Goal: Transaction & Acquisition: Purchase product/service

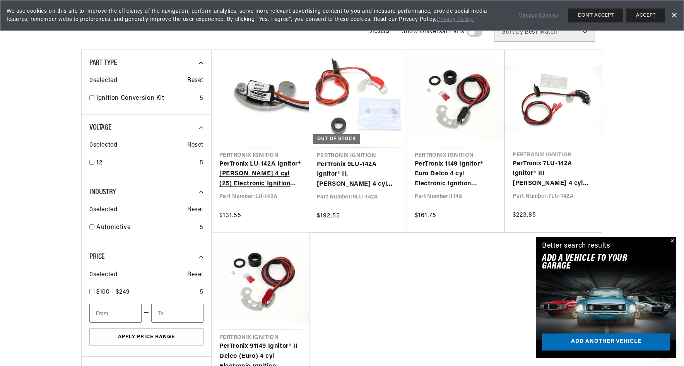
click at [255, 171] on link "PerTronix LU-142A Ignitor® [PERSON_NAME] 4 cyl (25) Electronic Ignition Convers…" at bounding box center [260, 174] width 82 height 30
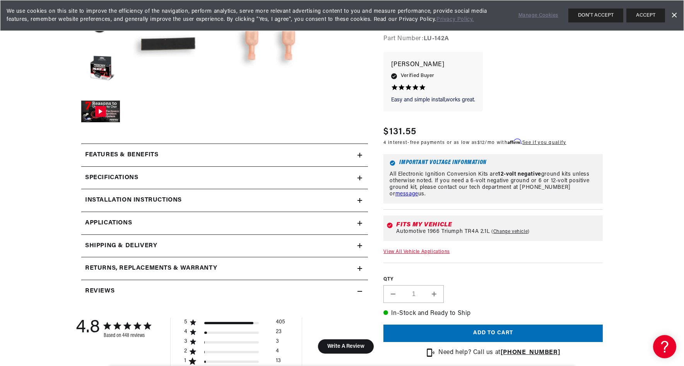
scroll to position [0, 235]
click at [358, 155] on icon at bounding box center [360, 155] width 5 height 0
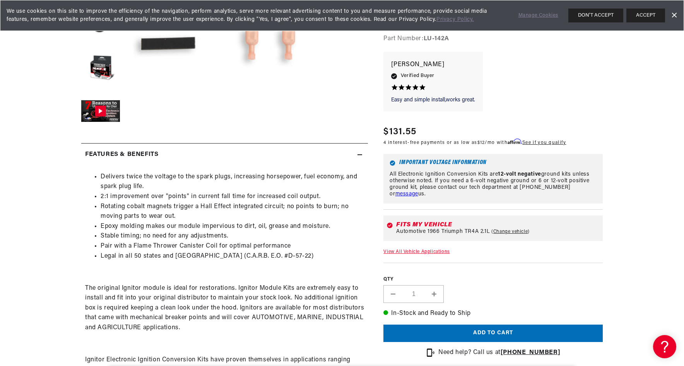
scroll to position [0, 0]
click at [358, 155] on icon at bounding box center [360, 155] width 5 height 0
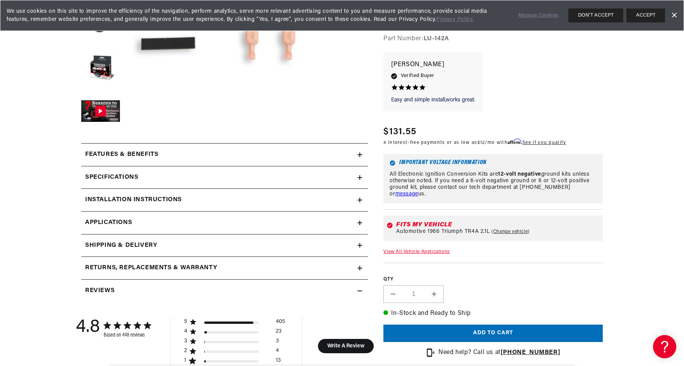
click at [360, 197] on summary "Installation instructions" at bounding box center [224, 200] width 287 height 22
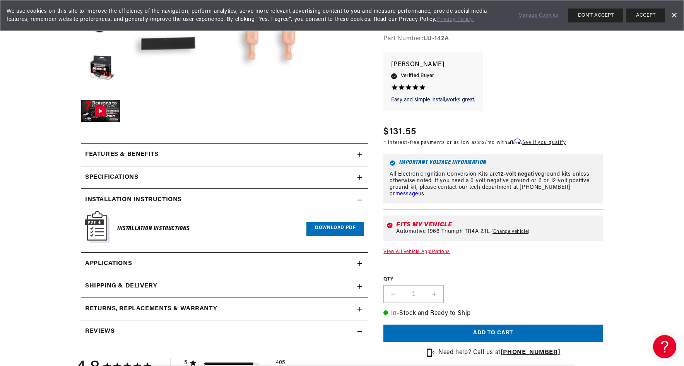
scroll to position [0, 235]
